Goal: Navigation & Orientation: Find specific page/section

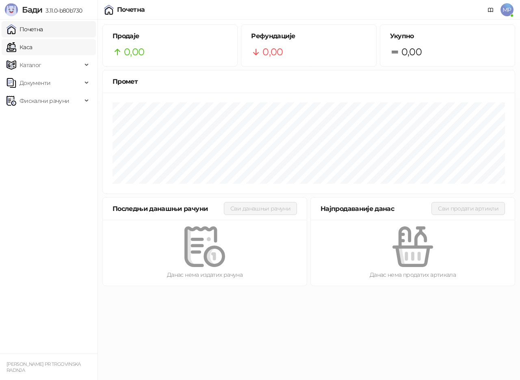
click at [32, 45] on link "Каса" at bounding box center [20, 47] width 26 height 16
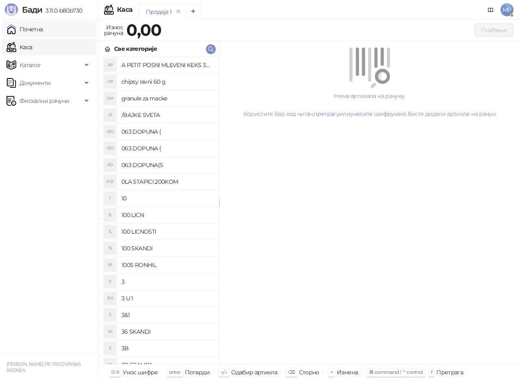
click at [43, 29] on link "Почетна" at bounding box center [25, 29] width 37 height 16
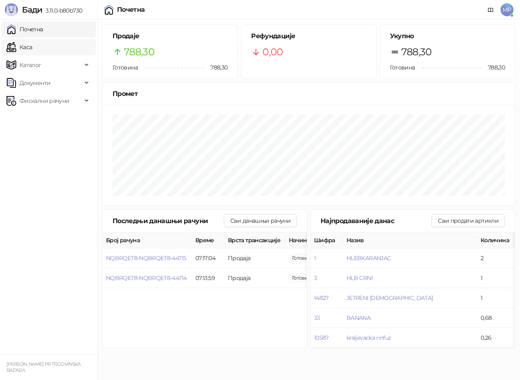
click at [32, 45] on link "Каса" at bounding box center [20, 47] width 26 height 16
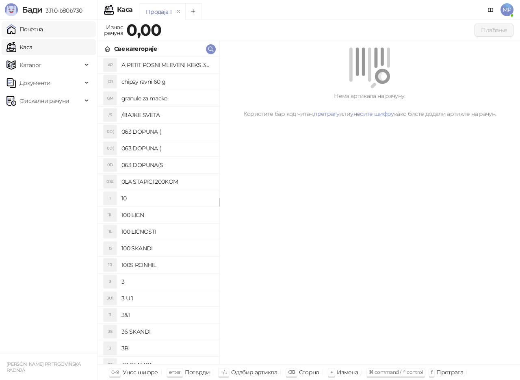
click at [43, 29] on link "Почетна" at bounding box center [25, 29] width 37 height 16
